Goal: Navigation & Orientation: Find specific page/section

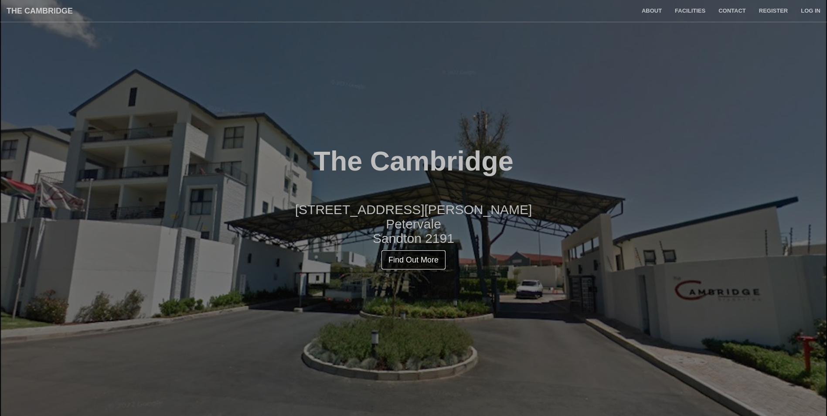
click at [424, 258] on link "Find Out More" at bounding box center [413, 260] width 65 height 20
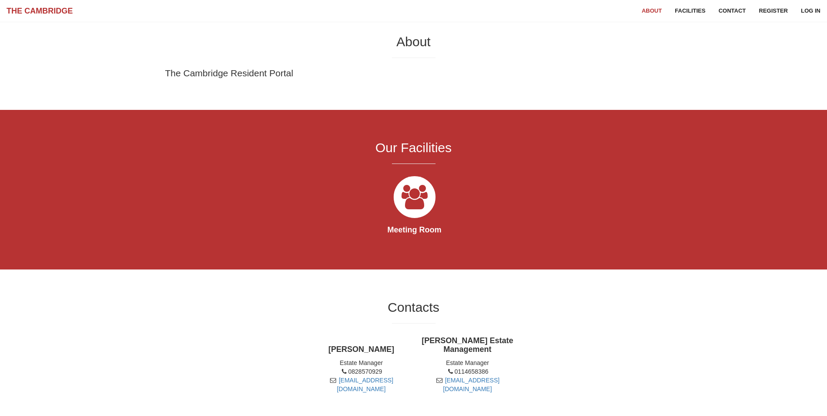
scroll to position [416, 0]
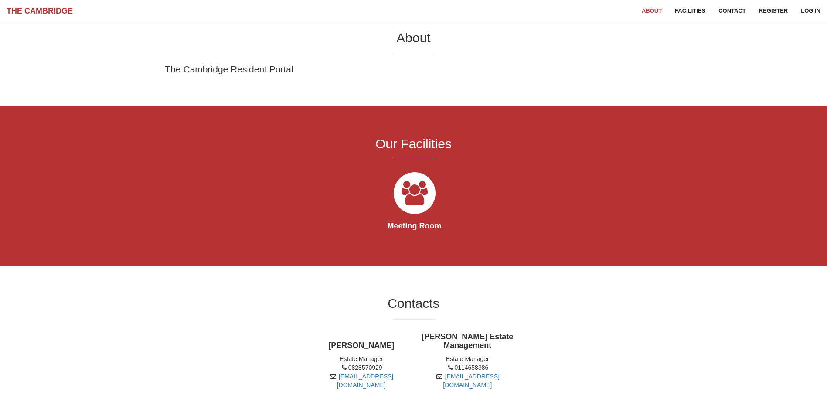
click at [412, 205] on icon at bounding box center [414, 193] width 49 height 49
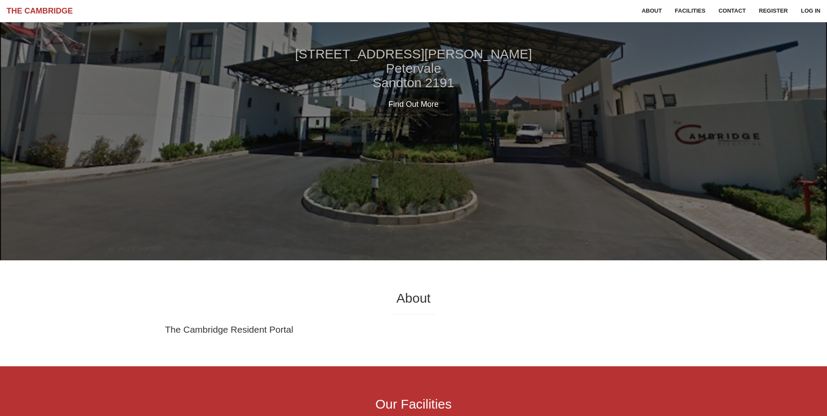
scroll to position [141, 0]
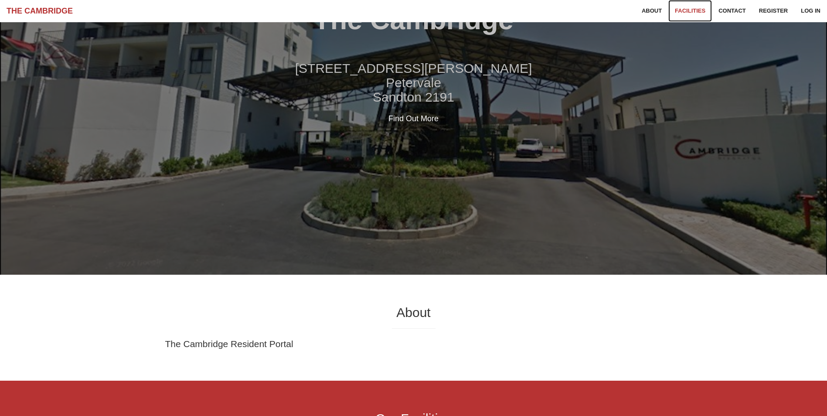
click at [688, 12] on link "Facilities" at bounding box center [690, 11] width 44 height 22
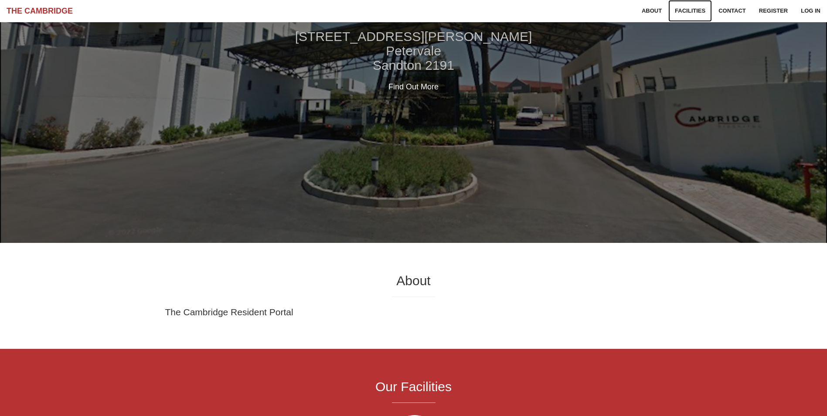
scroll to position [0, 0]
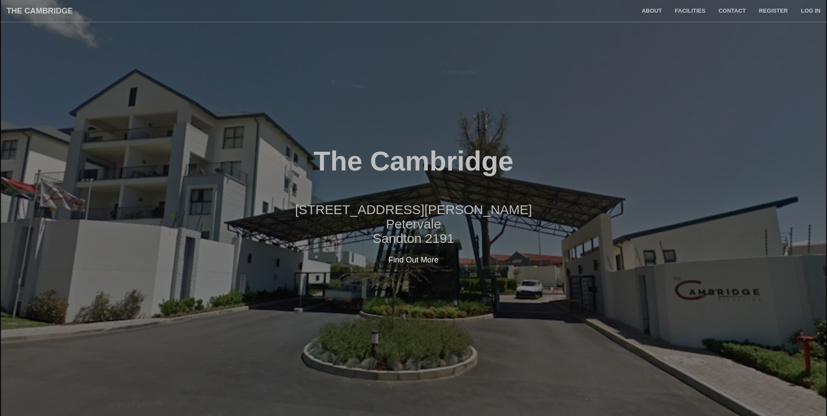
click at [417, 226] on h2 "[STREET_ADDRESS][PERSON_NAME]" at bounding box center [413, 223] width 827 height 43
click at [427, 161] on h1 "The Cambridge" at bounding box center [413, 161] width 827 height 30
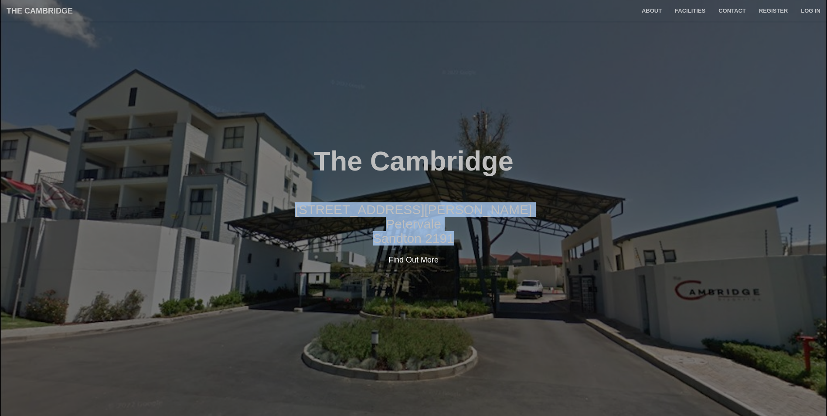
drag, startPoint x: 462, startPoint y: 235, endPoint x: 369, endPoint y: 209, distance: 96.7
click at [369, 209] on h2 "[STREET_ADDRESS][PERSON_NAME]" at bounding box center [413, 223] width 827 height 43
drag, startPoint x: 369, startPoint y: 209, endPoint x: 401, endPoint y: 217, distance: 33.7
copy h2 "[STREET_ADDRESS][PERSON_NAME]"
click at [653, 14] on link "About" at bounding box center [651, 11] width 33 height 22
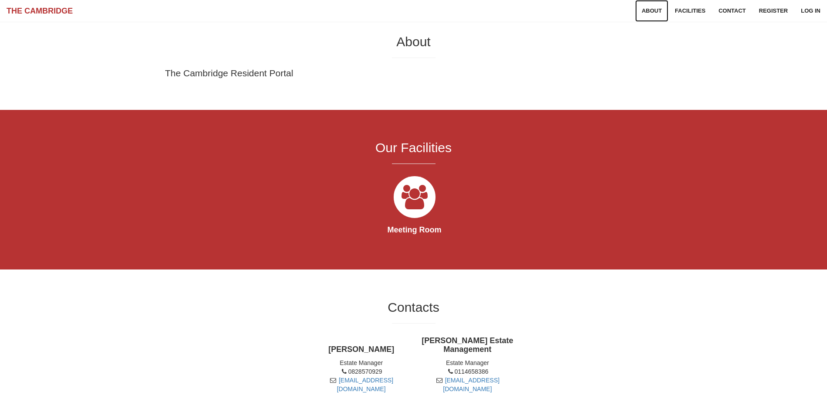
scroll to position [416, 0]
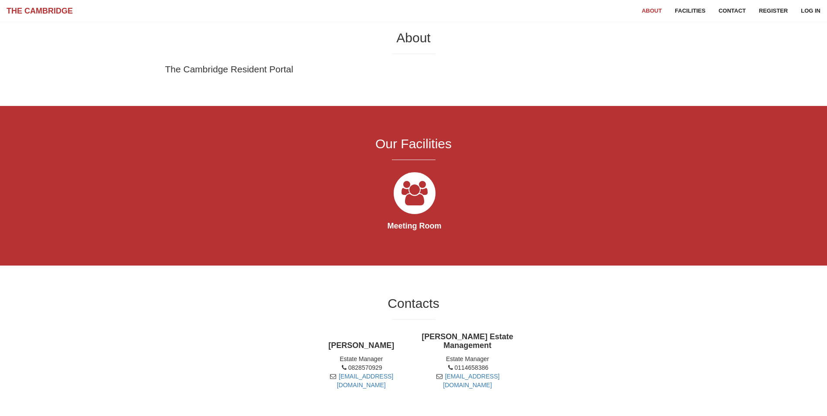
click at [411, 149] on h2 "Our Facilities" at bounding box center [413, 143] width 412 height 14
click at [231, 66] on p "The Cambridge Resident Portal" at bounding box center [413, 69] width 497 height 13
click at [232, 68] on p "The Cambridge Resident Portal" at bounding box center [413, 69] width 497 height 13
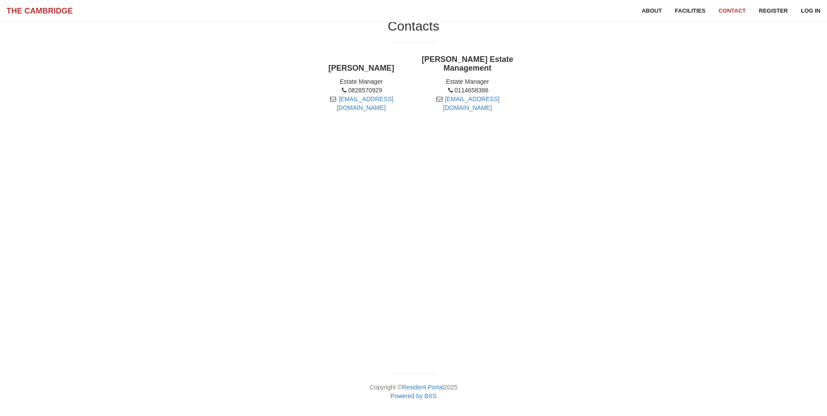
scroll to position [708, 0]
